Goal: Information Seeking & Learning: Learn about a topic

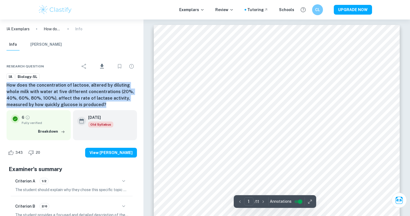
drag, startPoint x: 102, startPoint y: 105, endPoint x: 5, endPoint y: 86, distance: 98.6
click at [5, 86] on div "Research question Download IA Biology-SL How does the concentration of lactose,…" at bounding box center [72, 185] width 144 height 264
copy h6 "How does the concentration of lactose, altered by diluting whole milk with wate…"
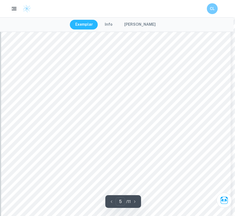
scroll to position [1362, 2]
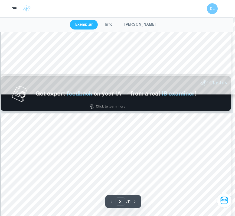
type input "1"
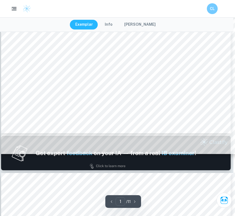
scroll to position [182, 2]
